Goal: Information Seeking & Learning: Learn about a topic

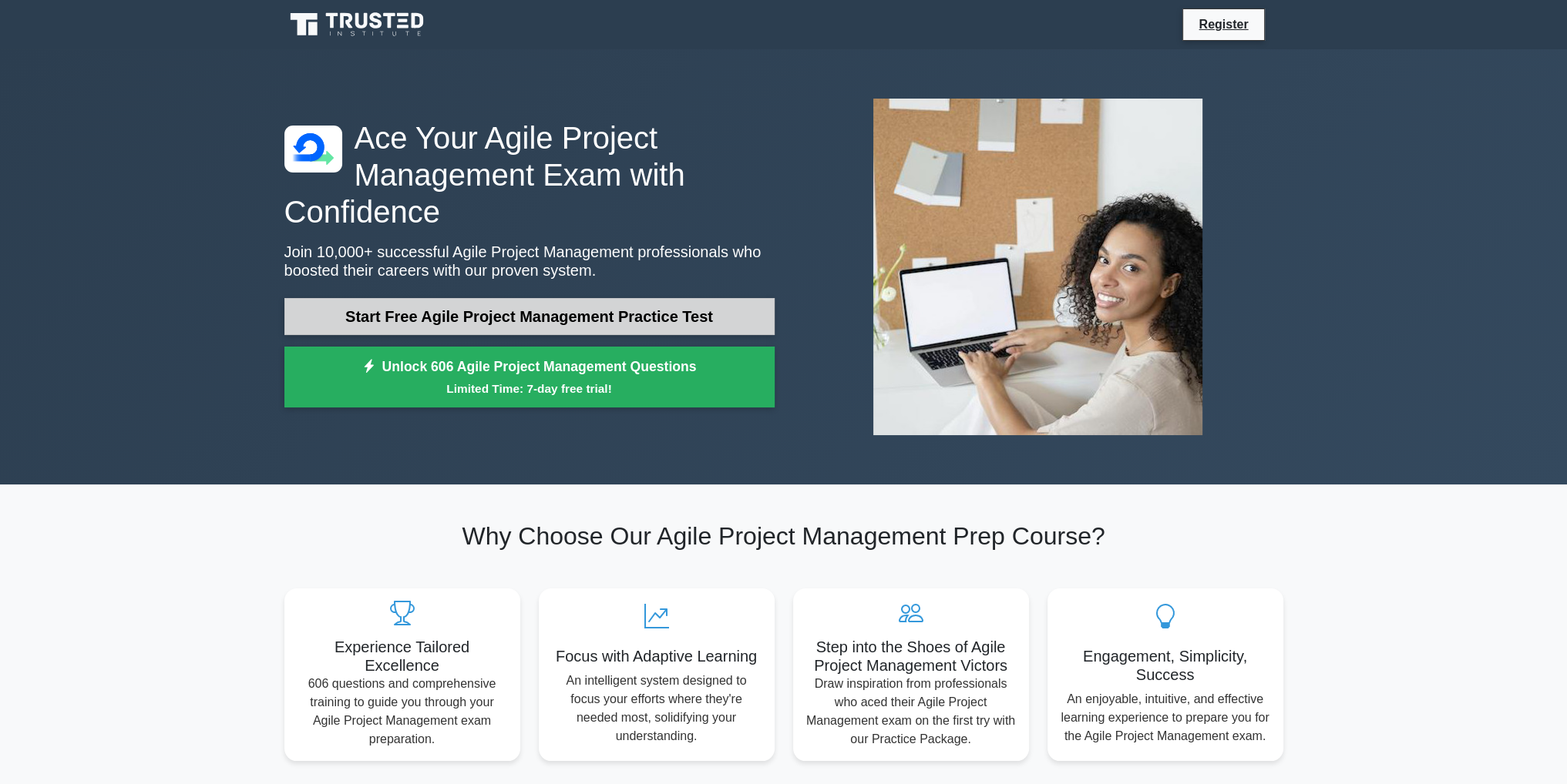
click at [550, 319] on link "Start Free Agile Project Management Practice Test" at bounding box center [529, 317] width 490 height 37
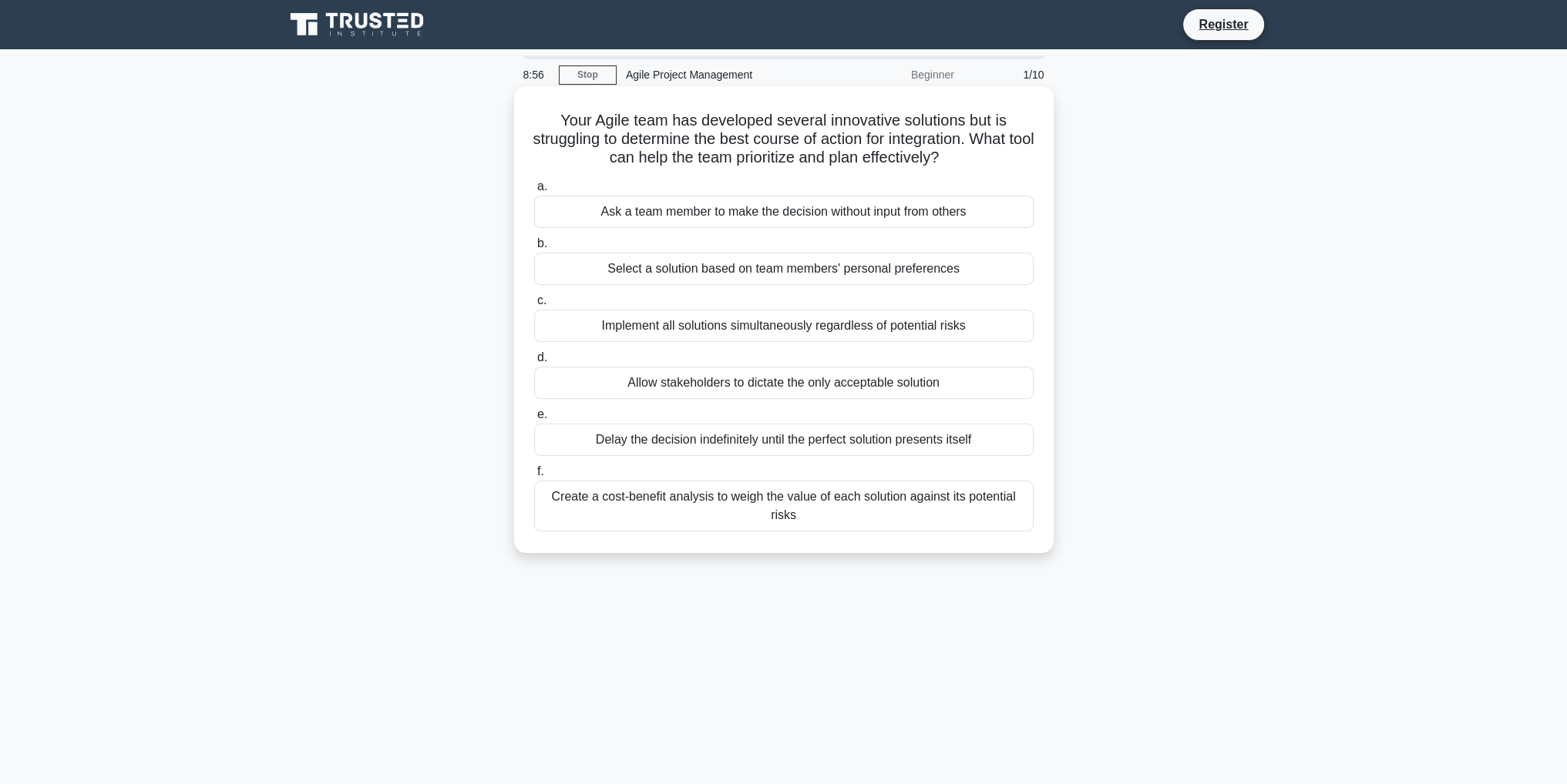
click at [841, 506] on div "Create a cost-benefit analysis to weigh the value of each solution against its …" at bounding box center [784, 506] width 499 height 50
click at [534, 477] on input "f. Create a cost-benefit analysis to weigh the value of each solution against i…" at bounding box center [534, 472] width 0 height 10
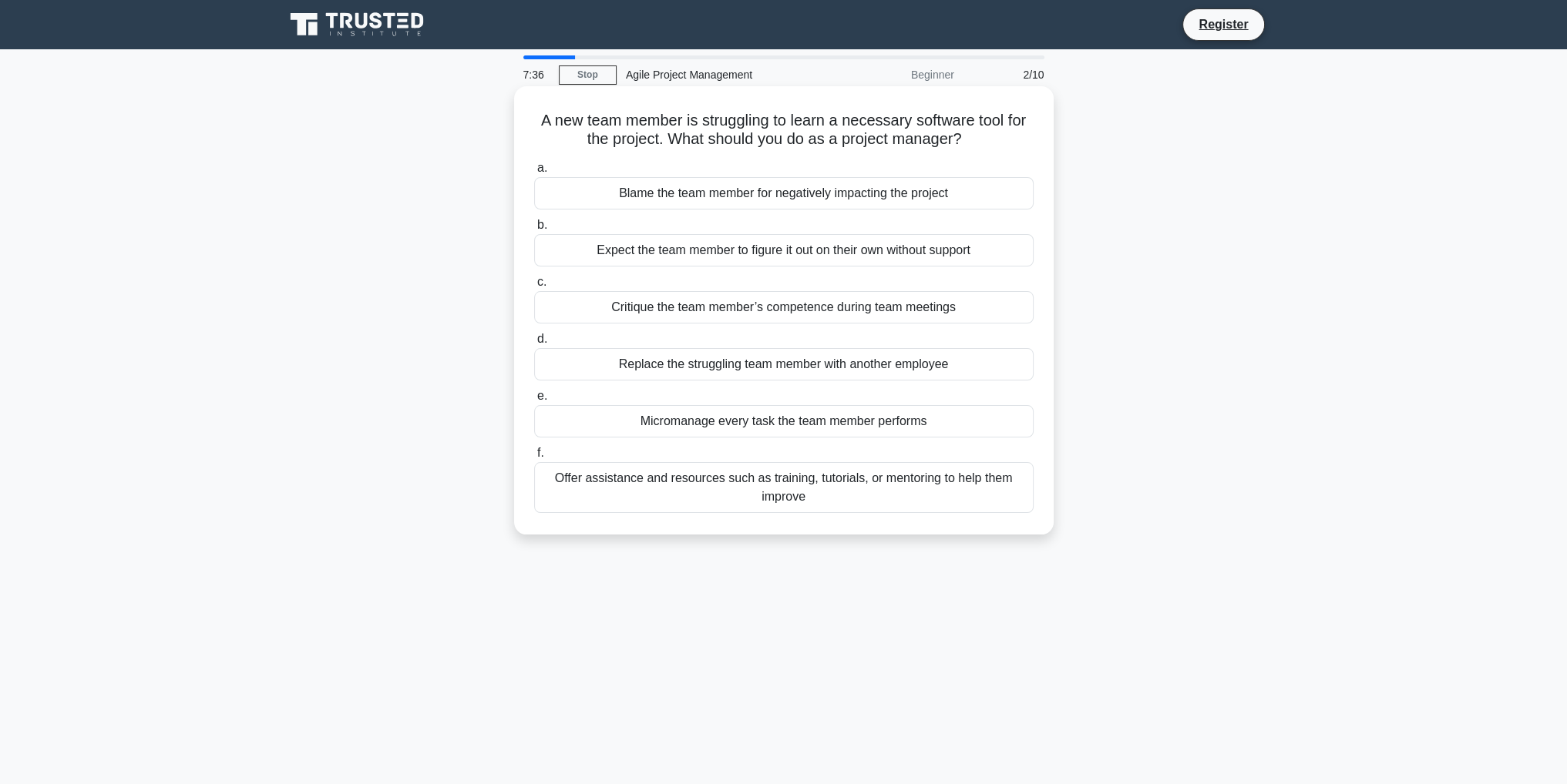
click at [734, 491] on div "Offer assistance and resources such as training, tutorials, or mentoring to hel…" at bounding box center [784, 488] width 499 height 50
click at [534, 459] on input "f. Offer assistance and resources such as training, tutorials, or mentoring to …" at bounding box center [534, 453] width 0 height 10
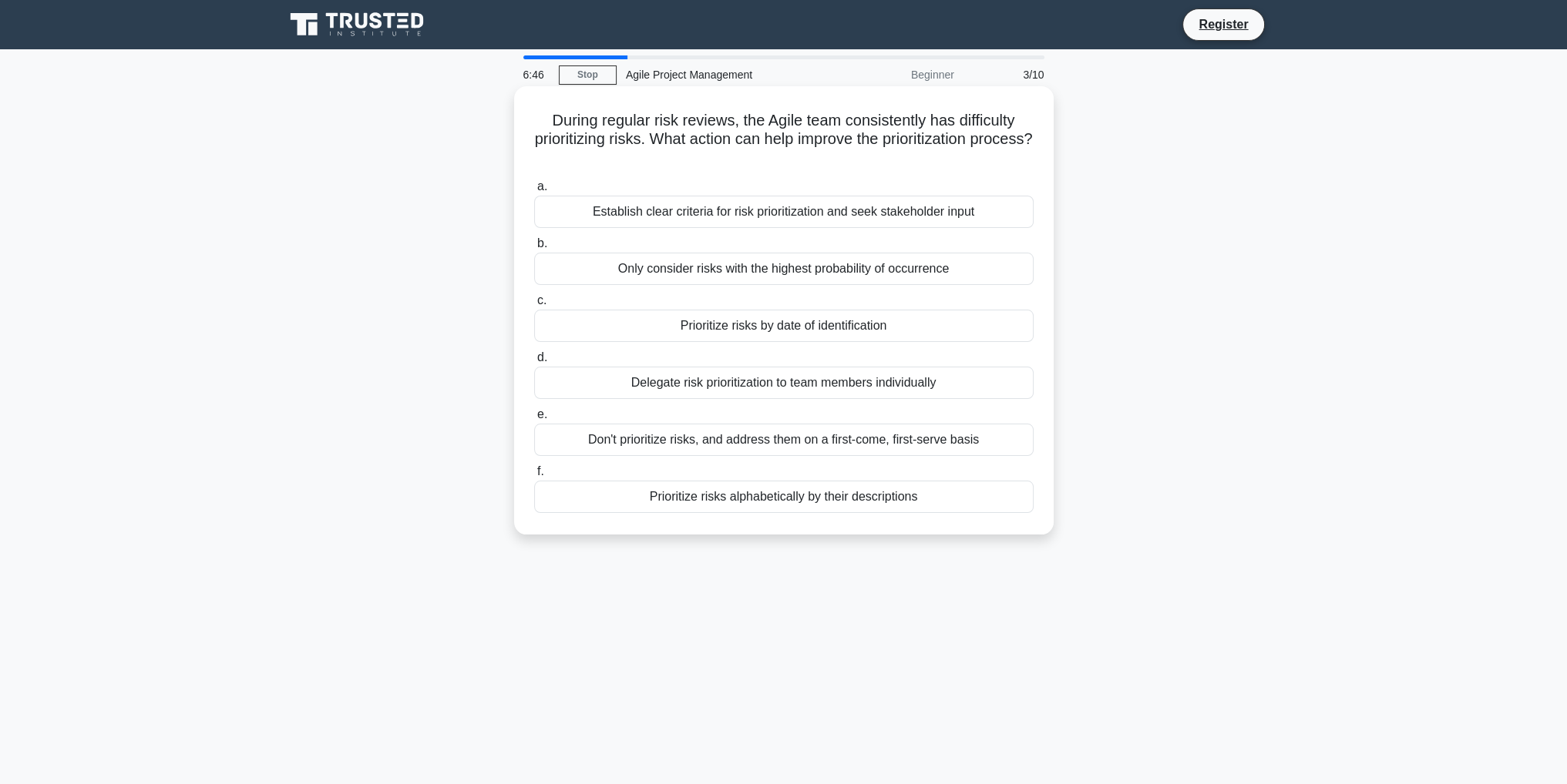
click at [827, 218] on div "Establish clear criteria for risk prioritization and seek stakeholder input" at bounding box center [784, 211] width 499 height 33
click at [534, 192] on input "a. Establish clear criteria for risk prioritization and seek stakeholder input" at bounding box center [534, 187] width 0 height 10
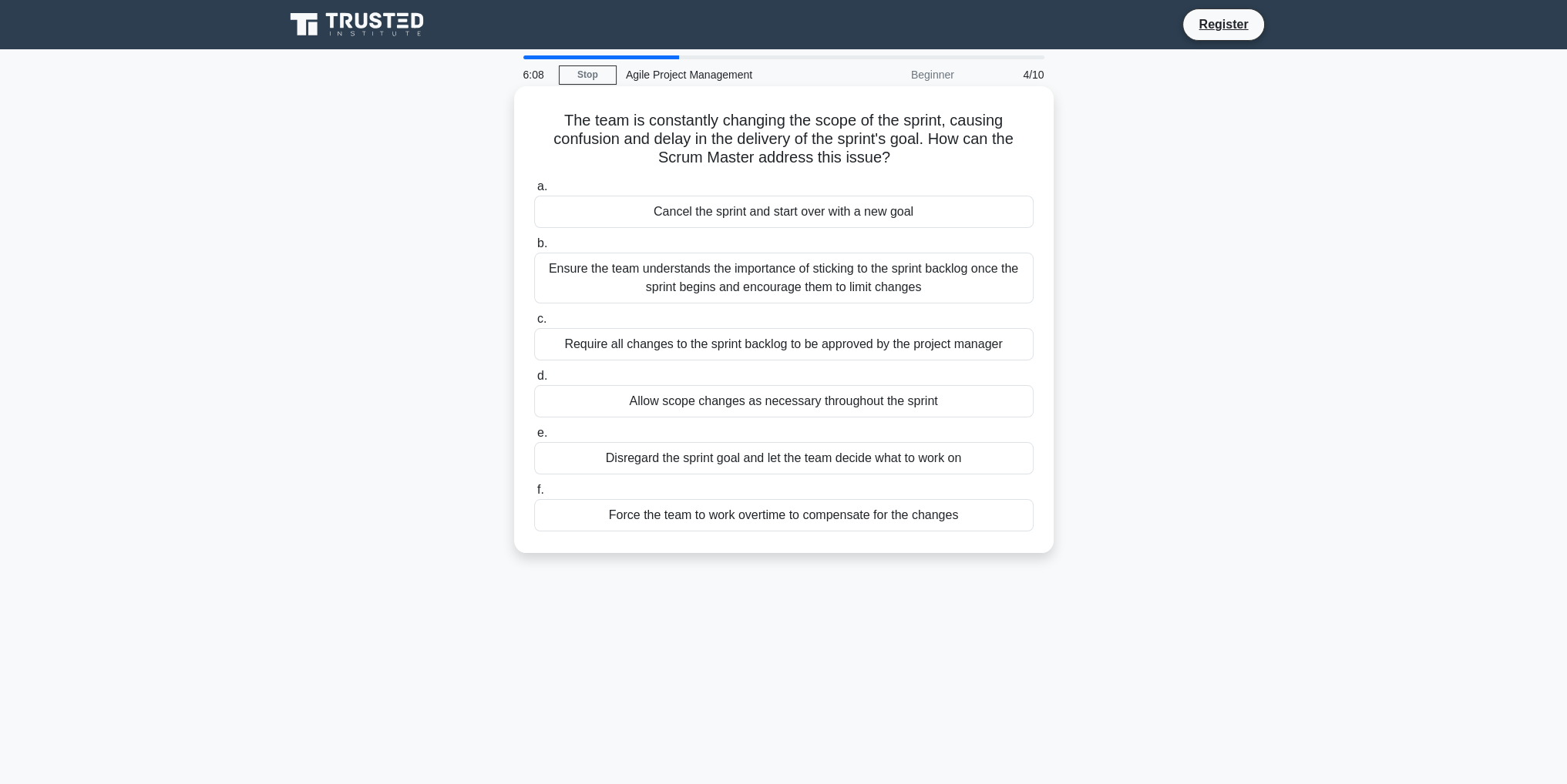
click at [578, 272] on div "Ensure the team understands the importance of sticking to the sprint backlog on…" at bounding box center [784, 278] width 499 height 50
click at [534, 249] on input "b. Ensure the team understands the importance of sticking to the sprint backlog…" at bounding box center [534, 244] width 0 height 10
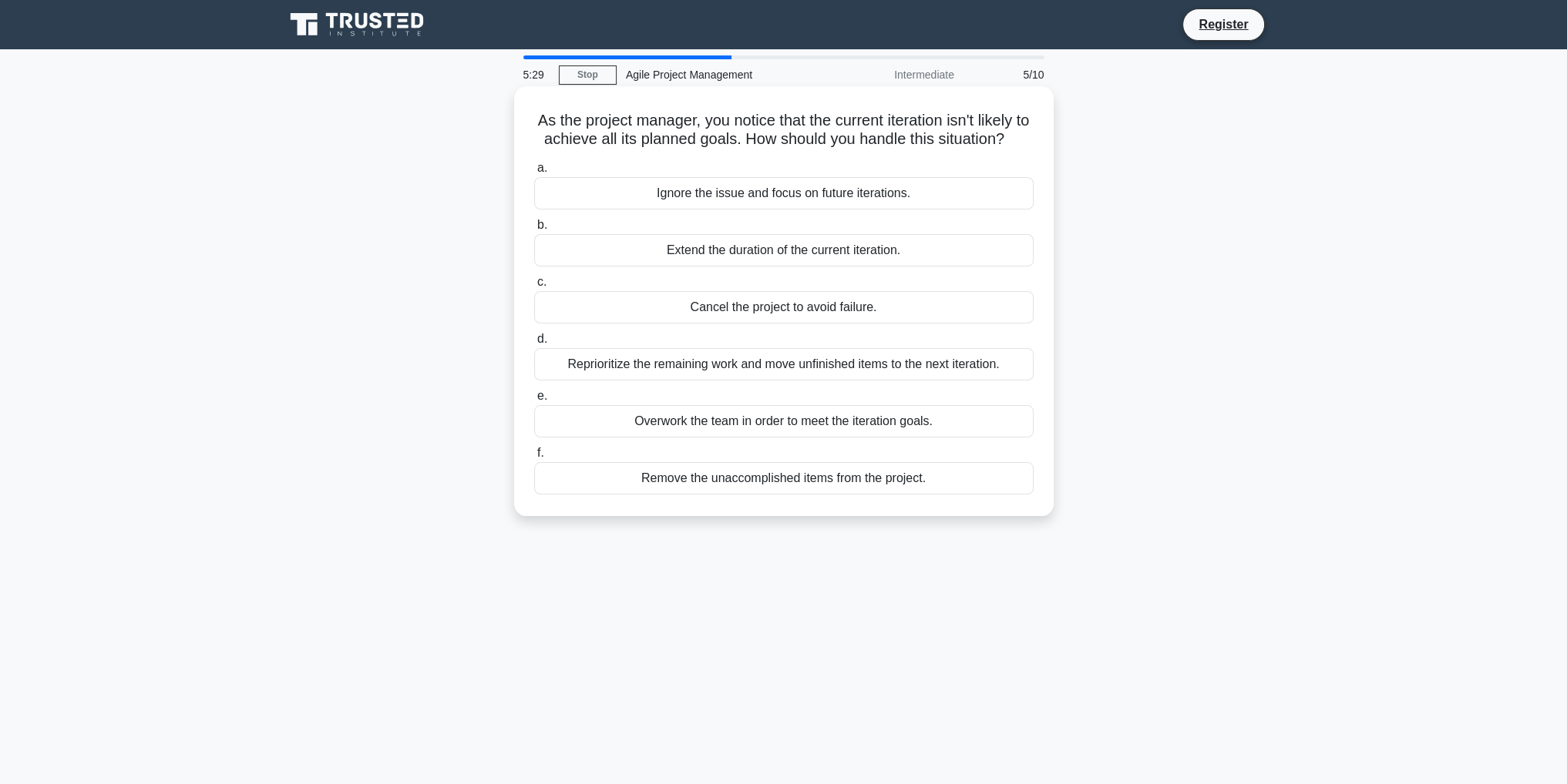
click at [617, 379] on div "Reprioritize the remaining work and move unfinished items to the next iteration." at bounding box center [784, 364] width 499 height 33
click at [534, 345] on input "d. Reprioritize the remaining work and move unfinished items to the next iterat…" at bounding box center [534, 339] width 0 height 10
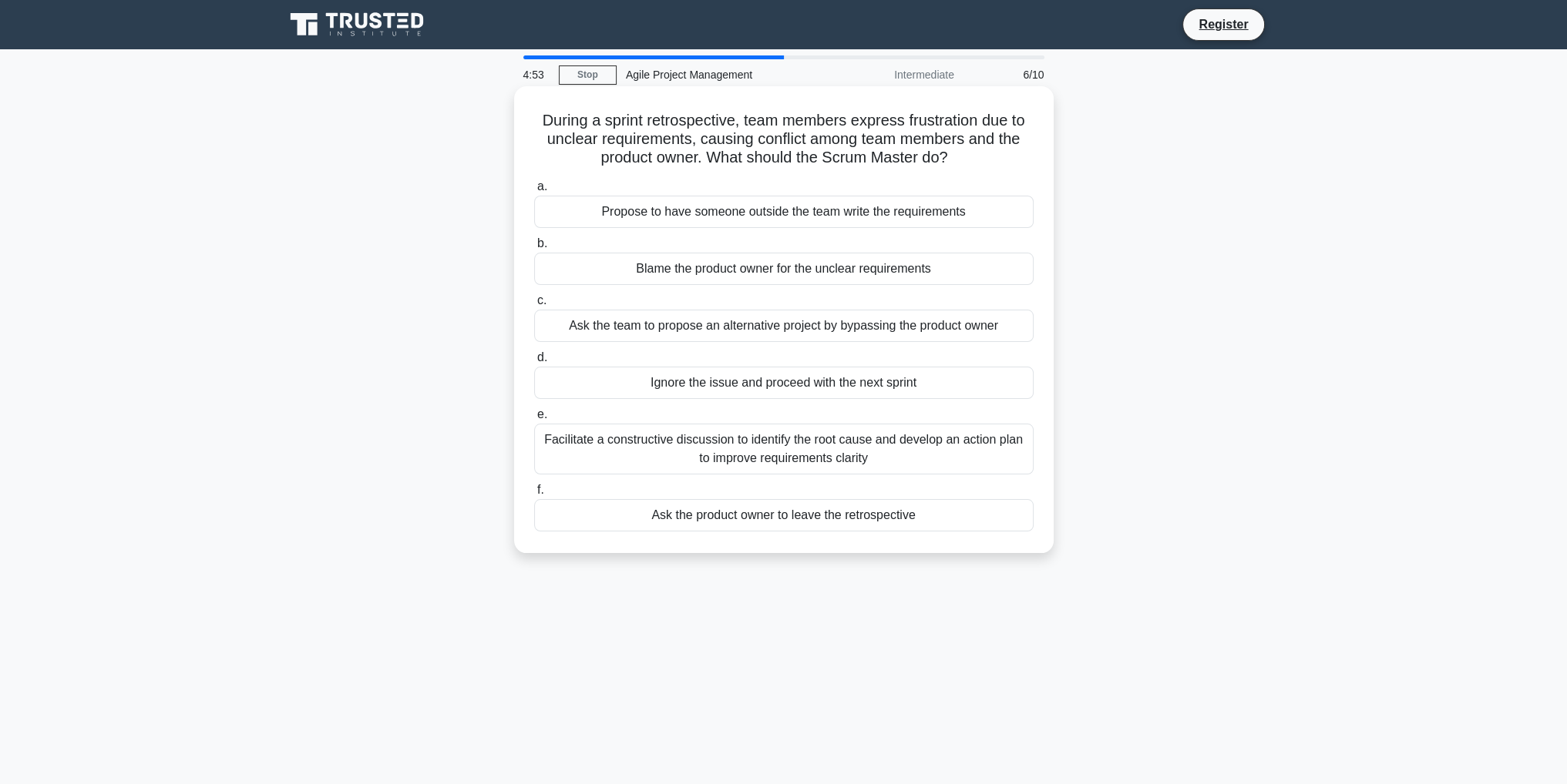
click at [728, 447] on div "Facilitate a constructive discussion to identify the root cause and develop an …" at bounding box center [784, 449] width 499 height 50
click at [534, 420] on input "e. Facilitate a constructive discussion to identify the root cause and develop …" at bounding box center [534, 415] width 0 height 10
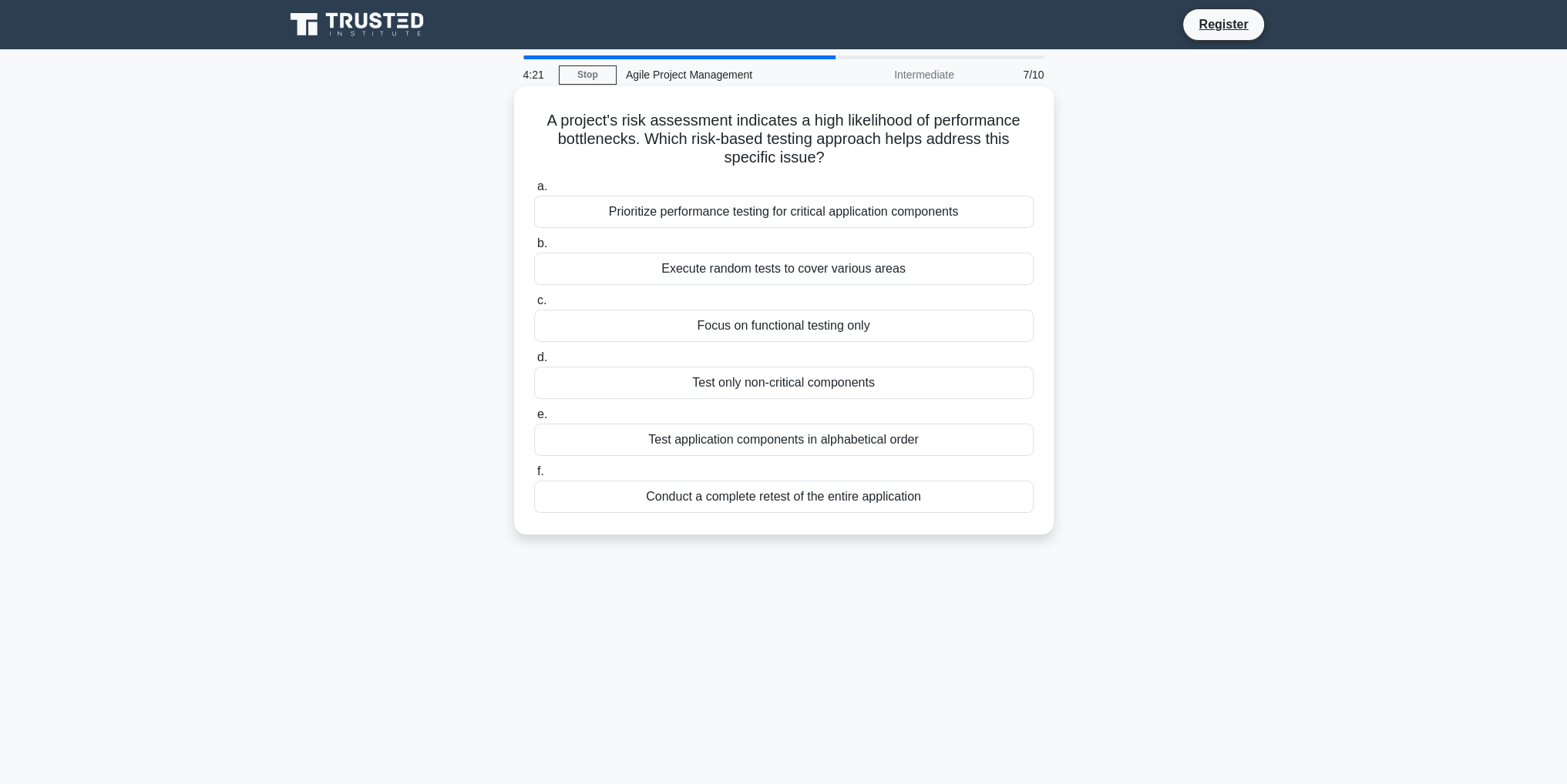
click at [793, 220] on div "Prioritize performance testing for critical application components" at bounding box center [784, 211] width 499 height 33
click at [534, 192] on input "a. Prioritize performance testing for critical application components" at bounding box center [534, 187] width 0 height 10
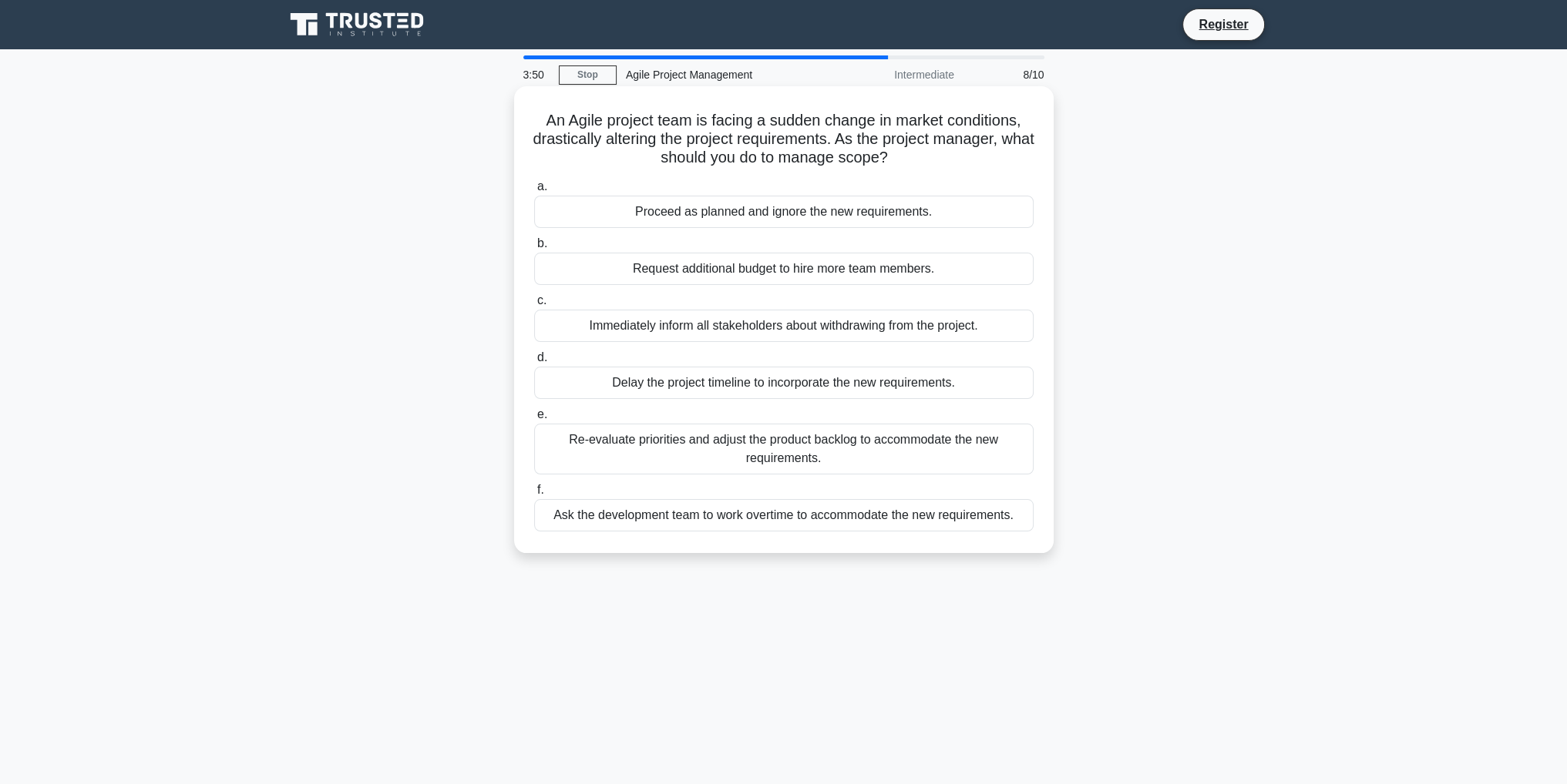
click at [689, 440] on div "Re-evaluate priorities and adjust the product backlog to accommodate the new re…" at bounding box center [784, 449] width 499 height 50
click at [534, 420] on input "e. Re-evaluate priorities and adjust the product backlog to accommodate the new…" at bounding box center [534, 415] width 0 height 10
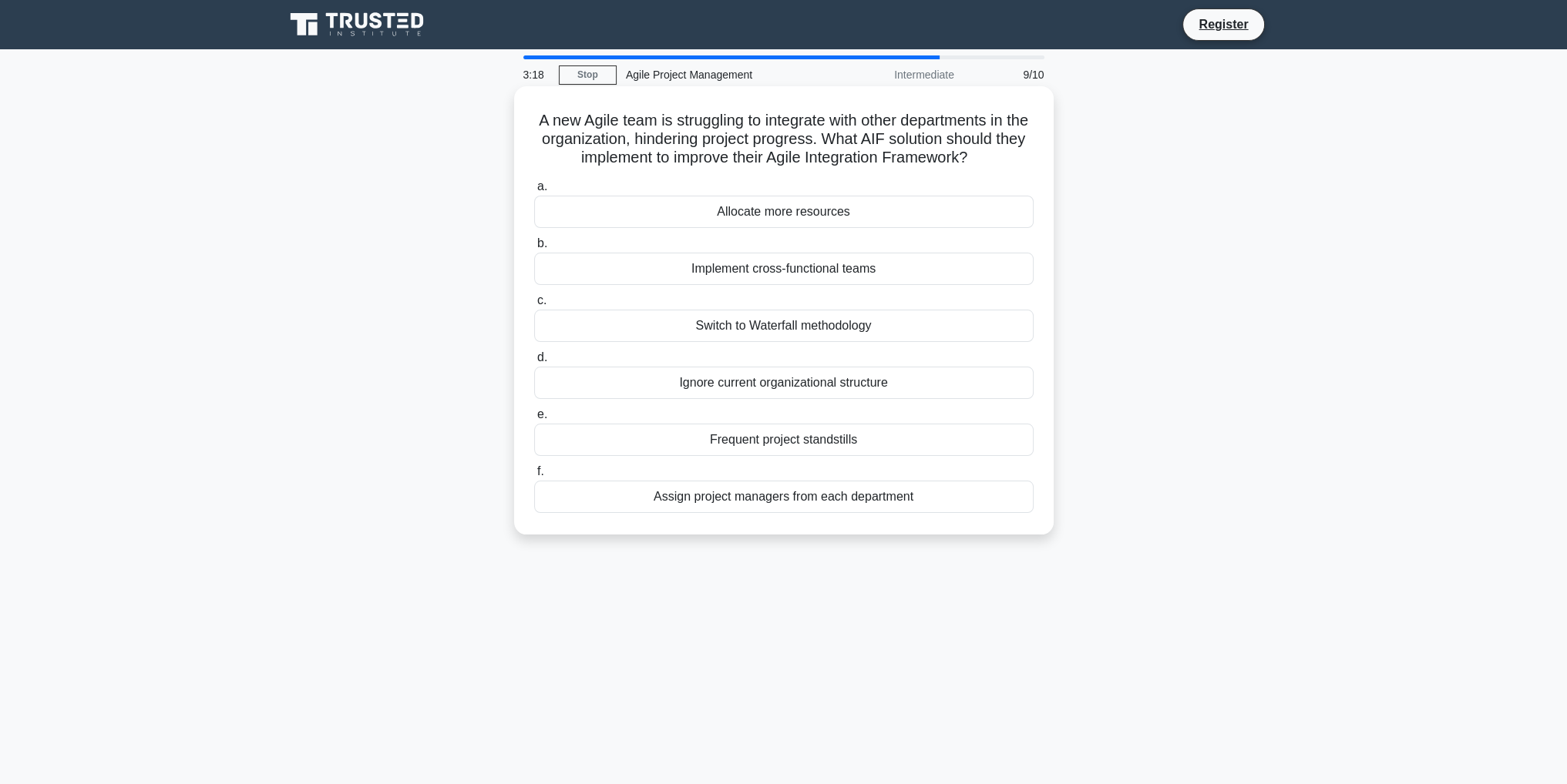
click at [771, 265] on div "Implement cross-functional teams" at bounding box center [784, 268] width 499 height 33
click at [534, 249] on input "b. Implement cross-functional teams" at bounding box center [534, 244] width 0 height 10
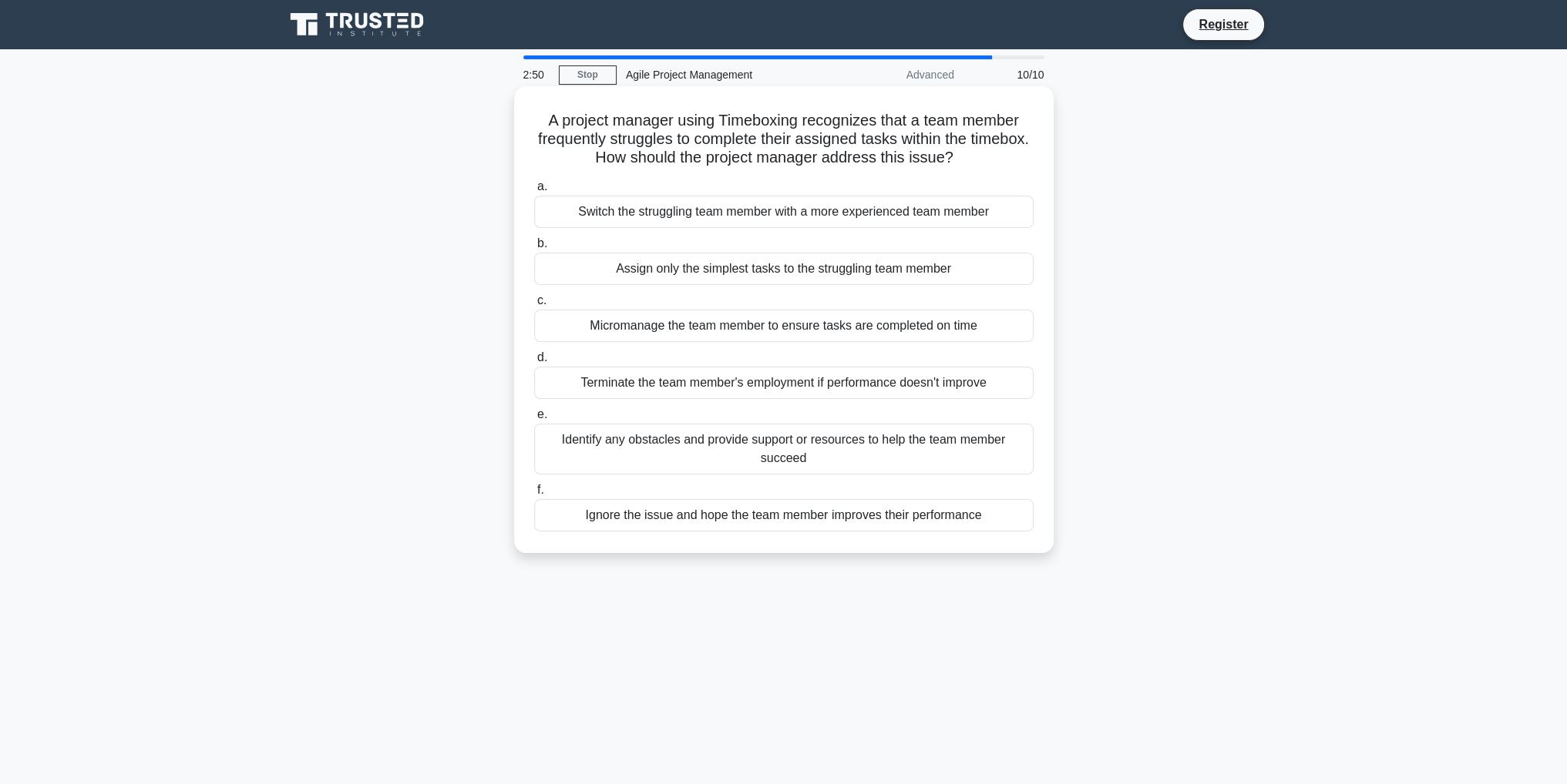
click at [764, 451] on div "Identify any obstacles and provide support or resources to help the team member…" at bounding box center [784, 449] width 499 height 50
click at [534, 420] on input "e. Identify any obstacles and provide support or resources to help the team mem…" at bounding box center [534, 415] width 0 height 10
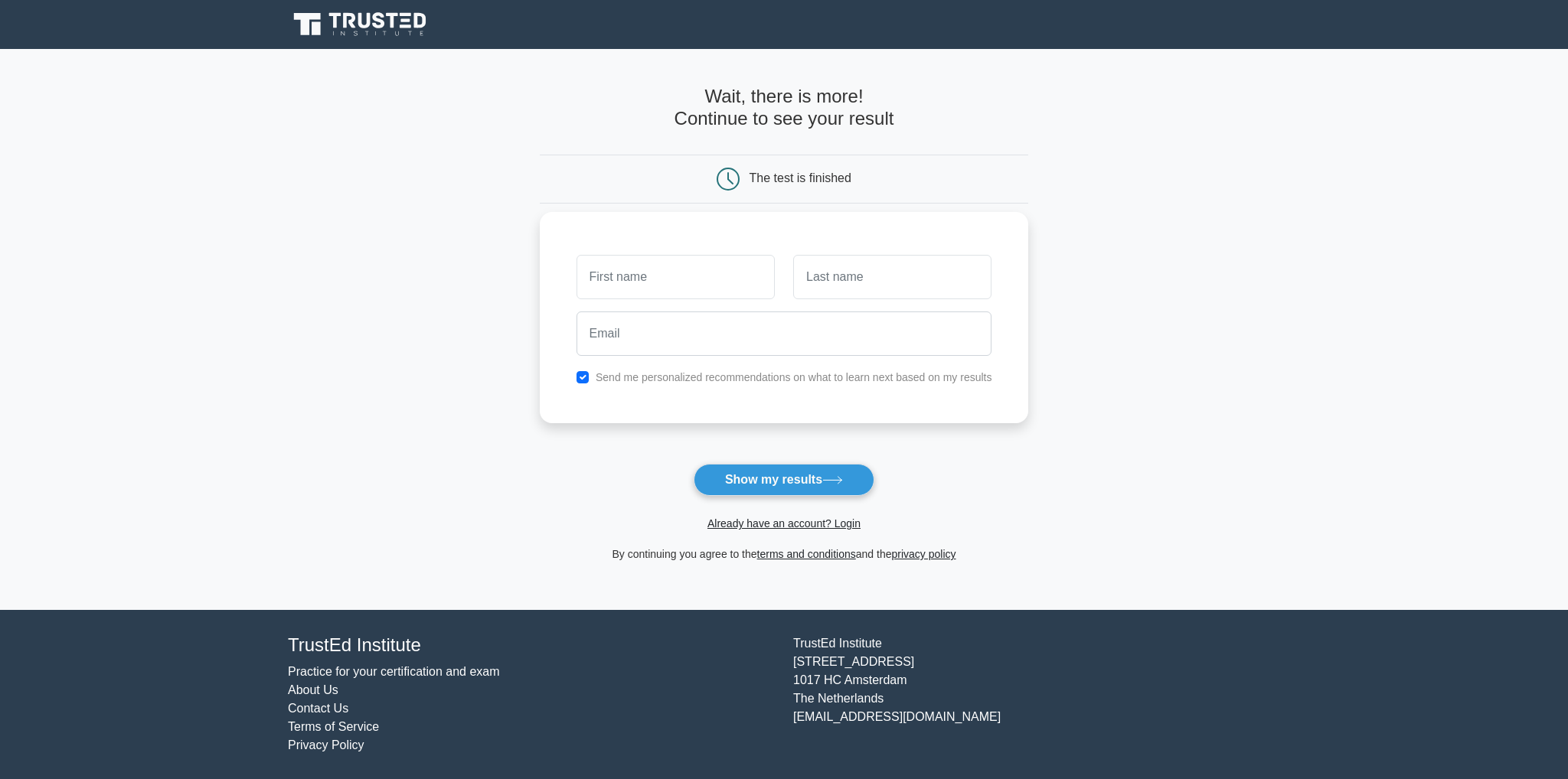
click at [676, 279] on input "text" at bounding box center [676, 278] width 199 height 45
type input "[PERSON_NAME]"
click at [855, 289] on input "text" at bounding box center [892, 278] width 199 height 45
type input "Mahamani"
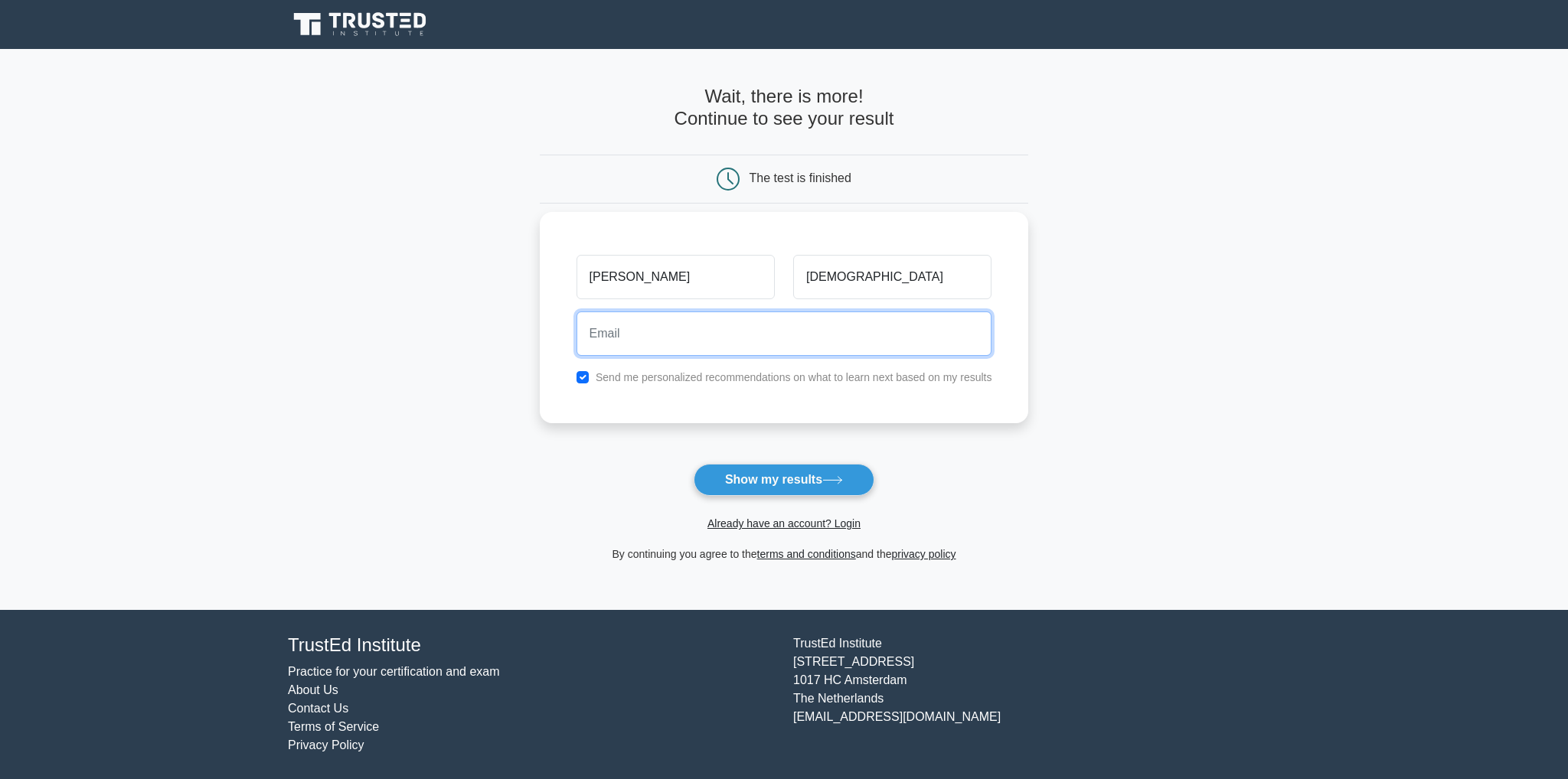
click at [753, 341] on input "email" at bounding box center [784, 334] width 416 height 45
type input "vikranthmahamani@gmail.com"
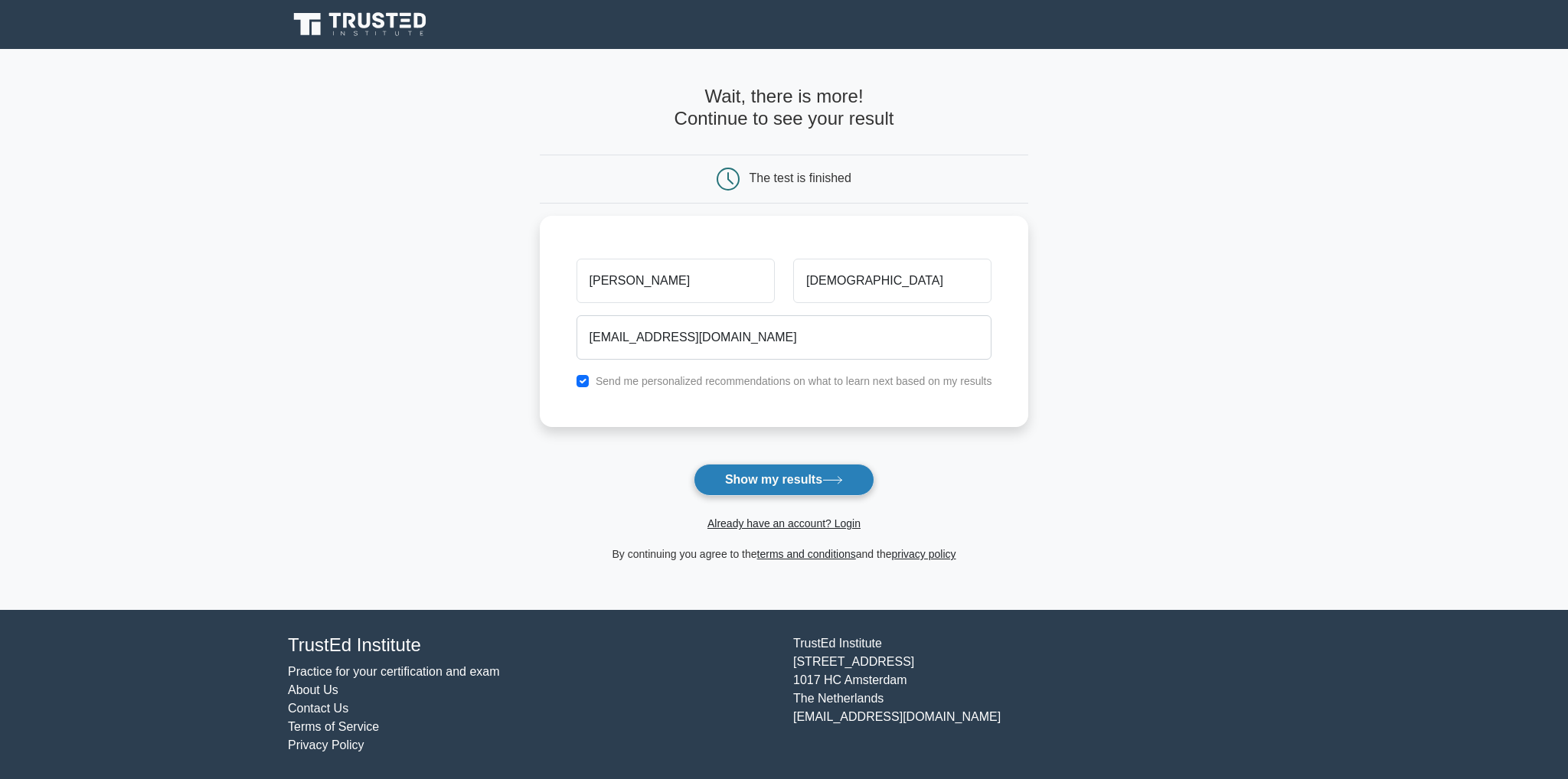
click at [786, 473] on button "Show my results" at bounding box center [784, 480] width 181 height 32
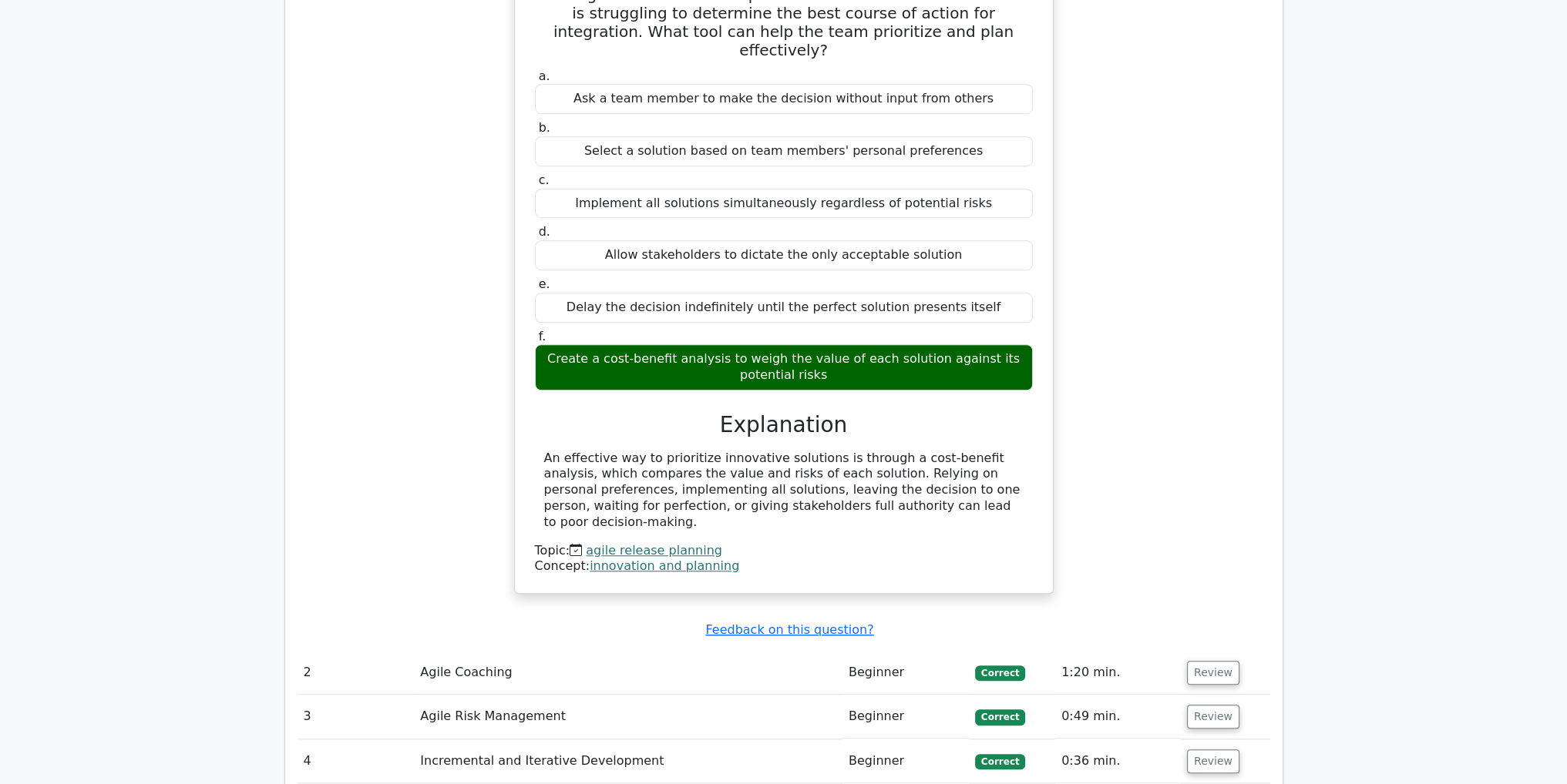
scroll to position [1288, 0]
